Goal: Transaction & Acquisition: Purchase product/service

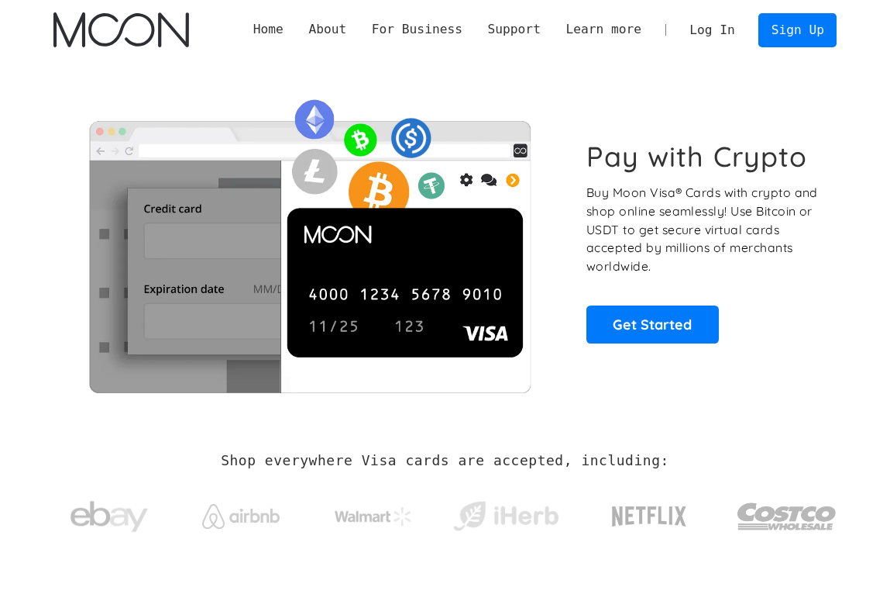
click at [726, 26] on link "Log In" at bounding box center [712, 30] width 71 height 33
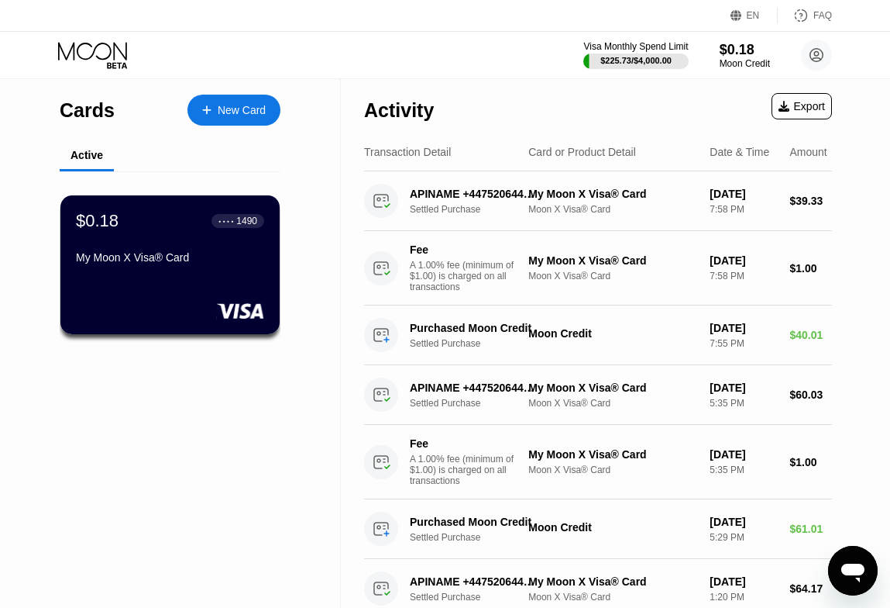
drag, startPoint x: 208, startPoint y: 106, endPoint x: 438, endPoint y: 121, distance: 230.6
click at [728, 59] on div "Moon Credit" at bounding box center [745, 63] width 52 height 11
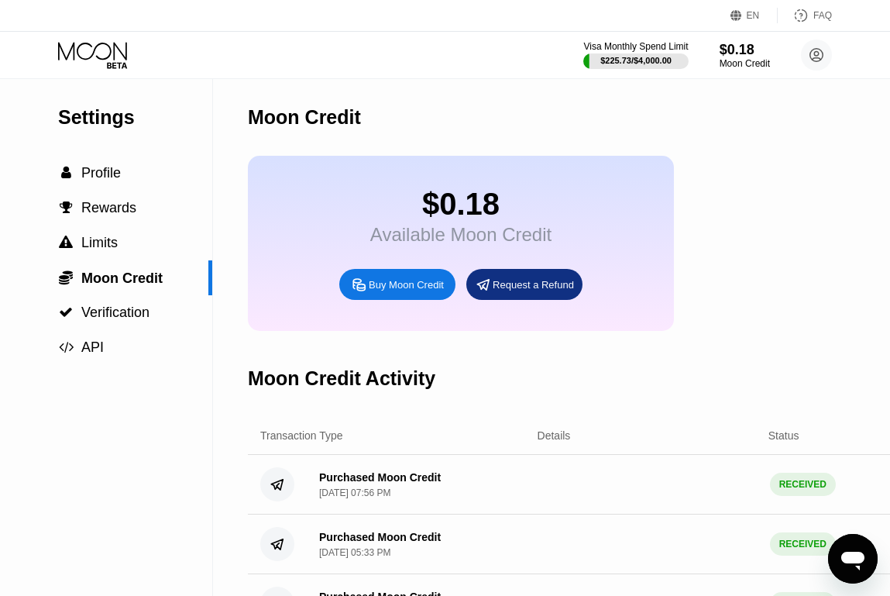
click at [403, 300] on div "Buy Moon Credit" at bounding box center [397, 284] width 116 height 31
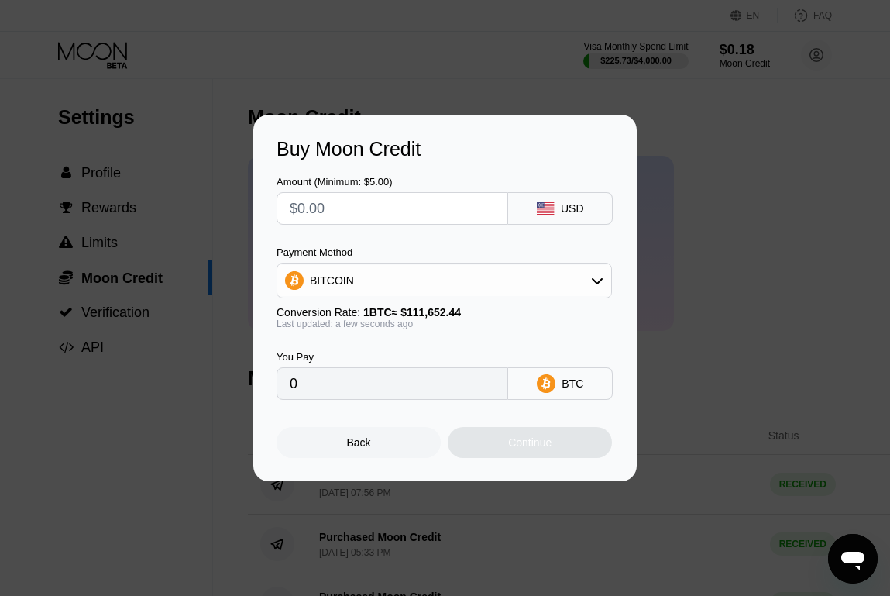
drag, startPoint x: 474, startPoint y: 262, endPoint x: 462, endPoint y: 283, distance: 24.3
click at [471, 269] on div "Payment Method BITCOIN" at bounding box center [445, 272] width 336 height 52
click at [462, 283] on div "BITCOIN" at bounding box center [444, 280] width 334 height 31
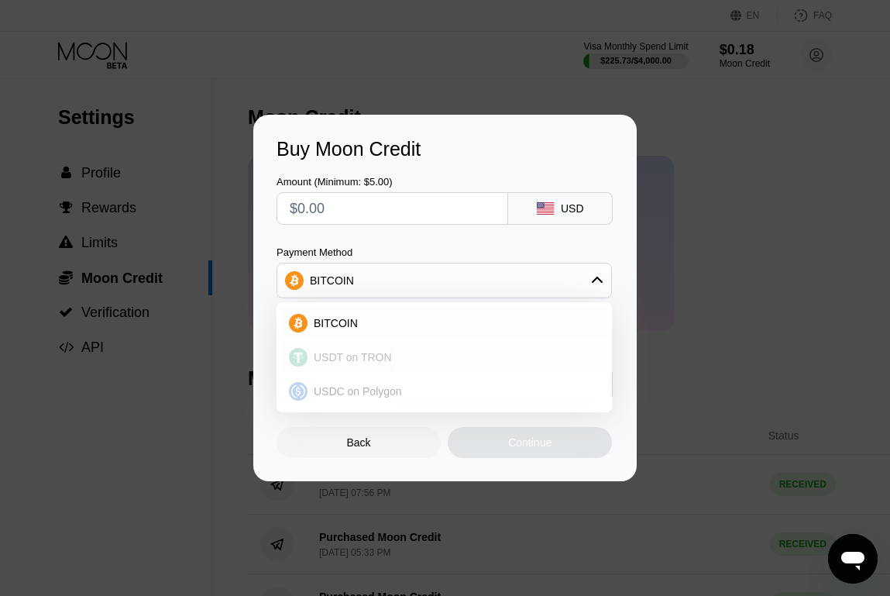
drag, startPoint x: 408, startPoint y: 383, endPoint x: 427, endPoint y: 358, distance: 31.5
click at [427, 358] on div "BITCOIN USDT on TRON USDC on Polygon" at bounding box center [445, 357] width 336 height 110
click at [425, 356] on div "USDT on TRON" at bounding box center [454, 357] width 292 height 12
type input "0.00"
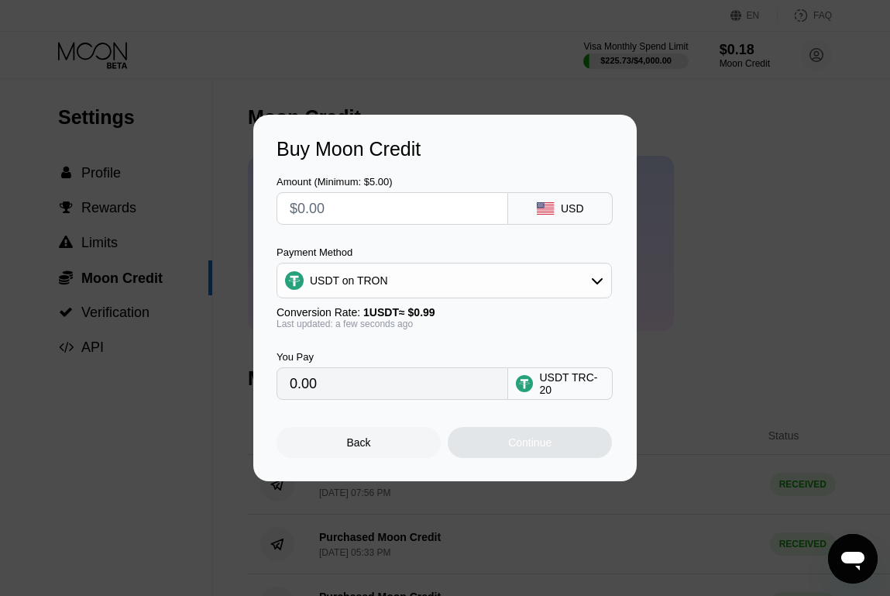
click at [367, 217] on input "text" at bounding box center [392, 208] width 205 height 31
type input "$60"
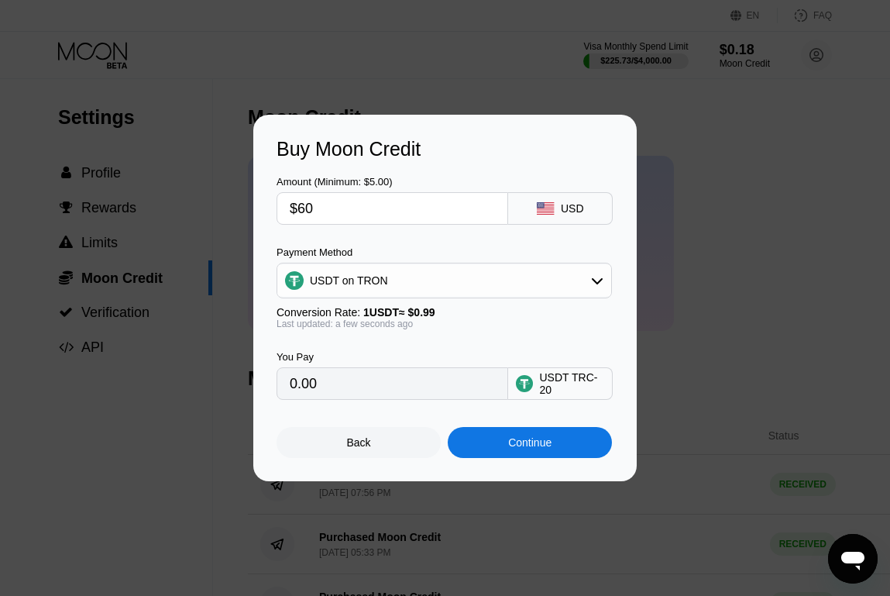
type input "60.61"
type input "$60"
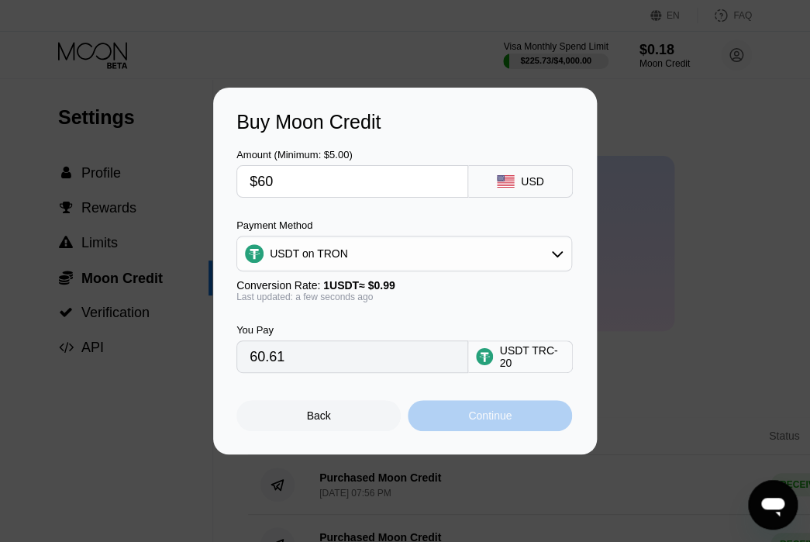
click at [456, 418] on div "Continue" at bounding box center [490, 415] width 164 height 31
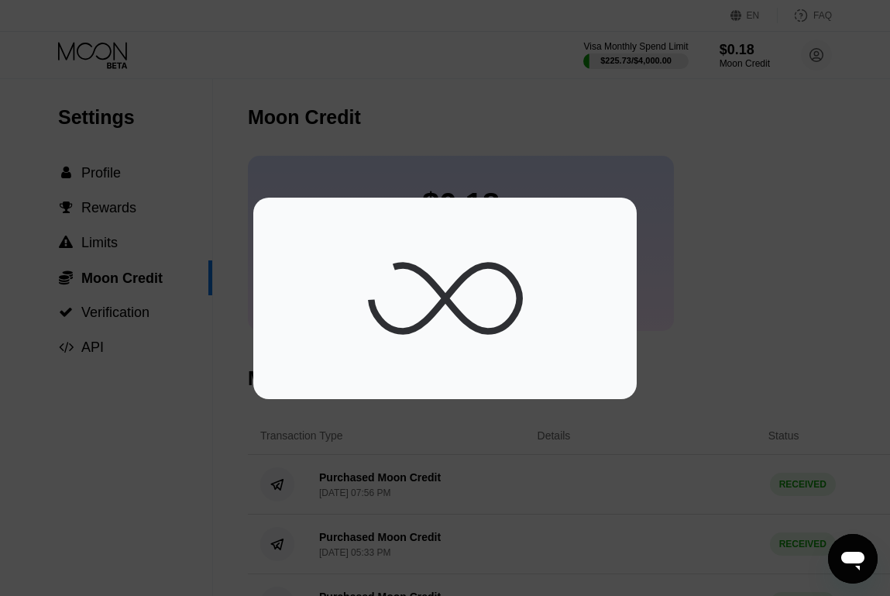
click at [499, 290] on icon at bounding box center [445, 298] width 155 height 155
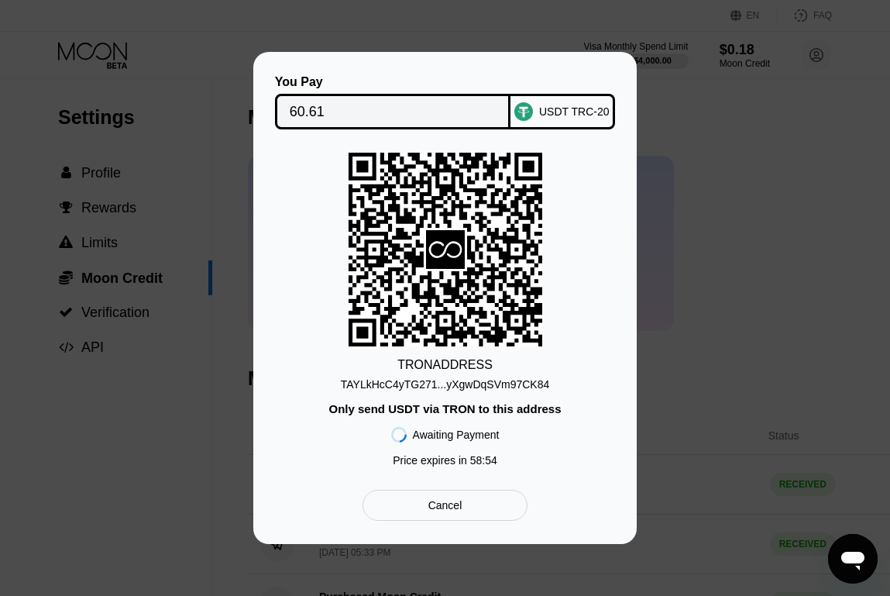
click at [446, 384] on div "TAYLkHcC4yTG271...yXgwDqSVm97CK84" at bounding box center [445, 384] width 208 height 12
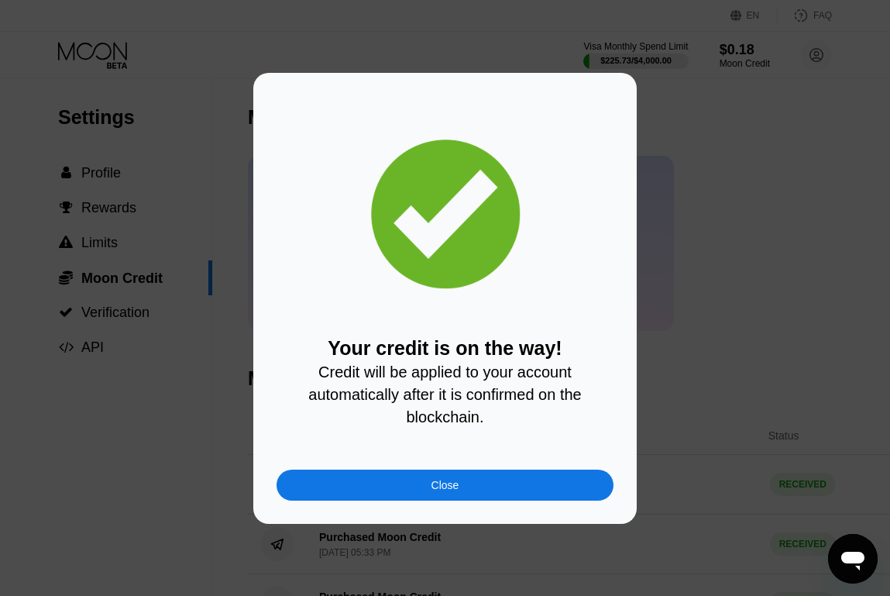
click at [470, 464] on div "Your credit is on the way! Credit will be applied to your account automatically…" at bounding box center [445, 298] width 337 height 405
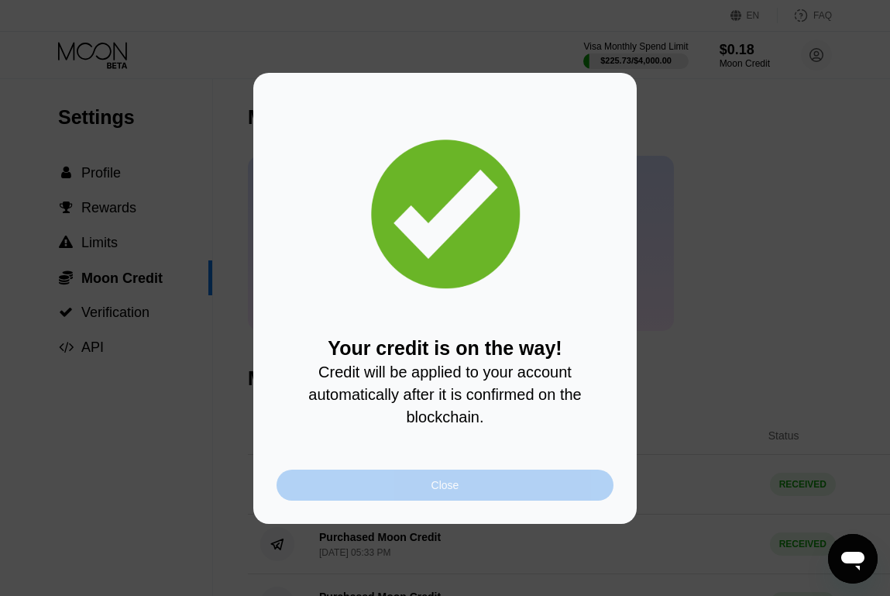
click at [463, 483] on div "Close" at bounding box center [445, 485] width 337 height 31
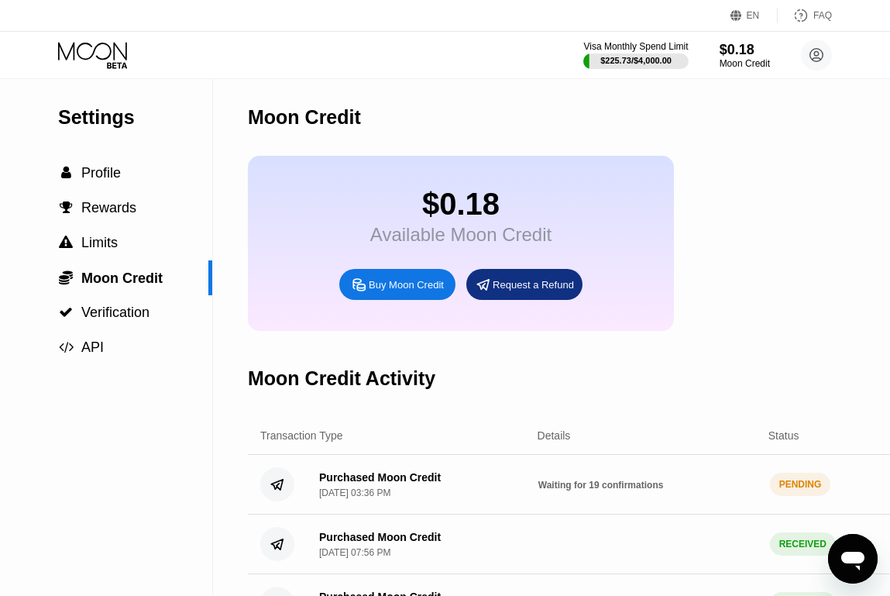
click at [93, 44] on icon at bounding box center [94, 55] width 72 height 27
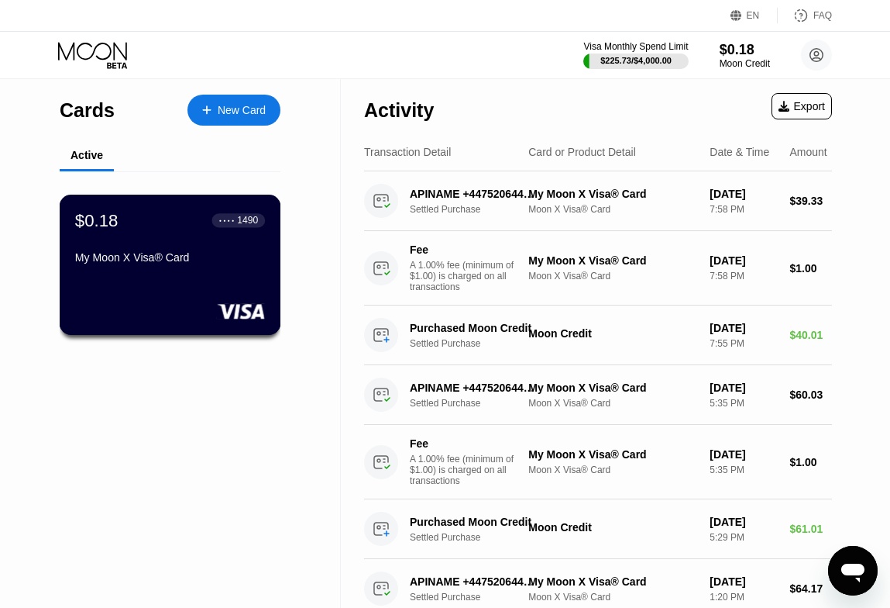
click at [226, 270] on div "My Moon X Visa® Card" at bounding box center [170, 260] width 190 height 19
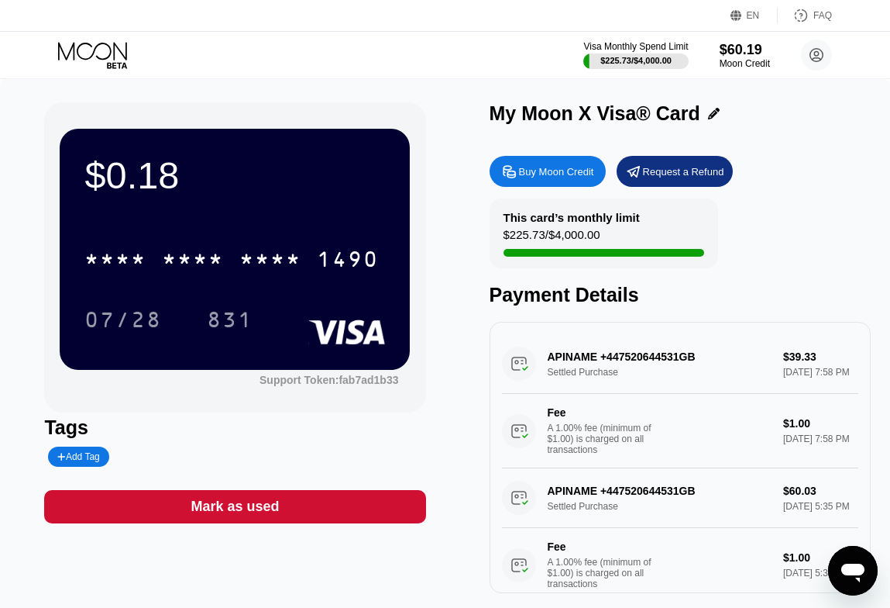
drag, startPoint x: 236, startPoint y: 105, endPoint x: 74, endPoint y: 23, distance: 181.9
click at [236, 103] on div "$0.18 * * * * * * * * * * * * 1490 07/28 831 Support Token: fab7ad1b33" at bounding box center [234, 257] width 381 height 310
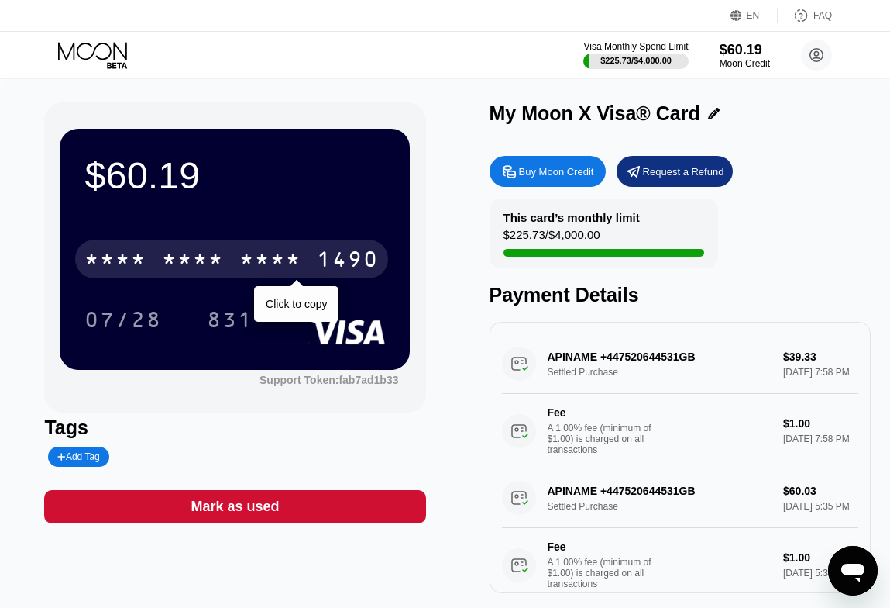
click at [160, 249] on div "* * * * * * * * * * * * 1490" at bounding box center [231, 258] width 313 height 39
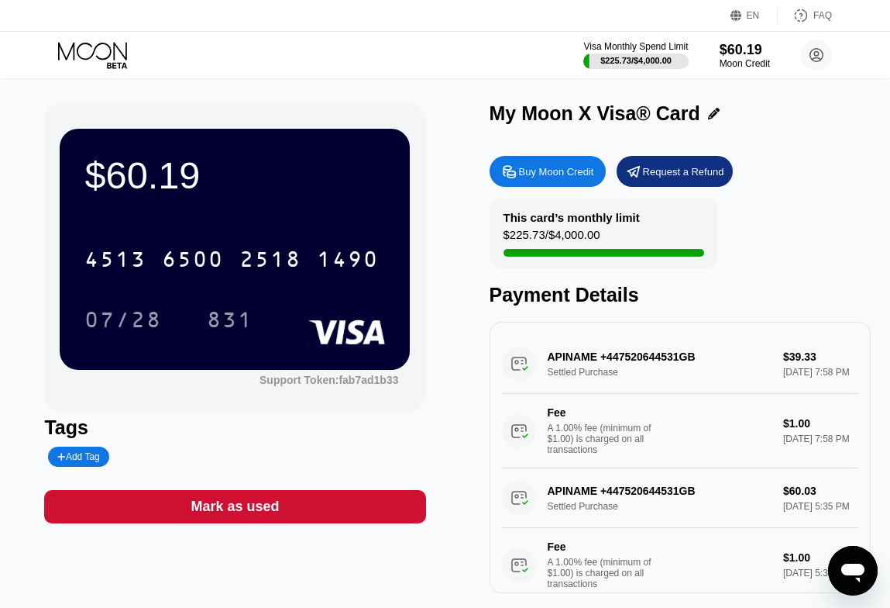
click at [296, 25] on div "EN Language Select an item Save FAQ" at bounding box center [445, 16] width 890 height 32
